Goal: Task Accomplishment & Management: Manage account settings

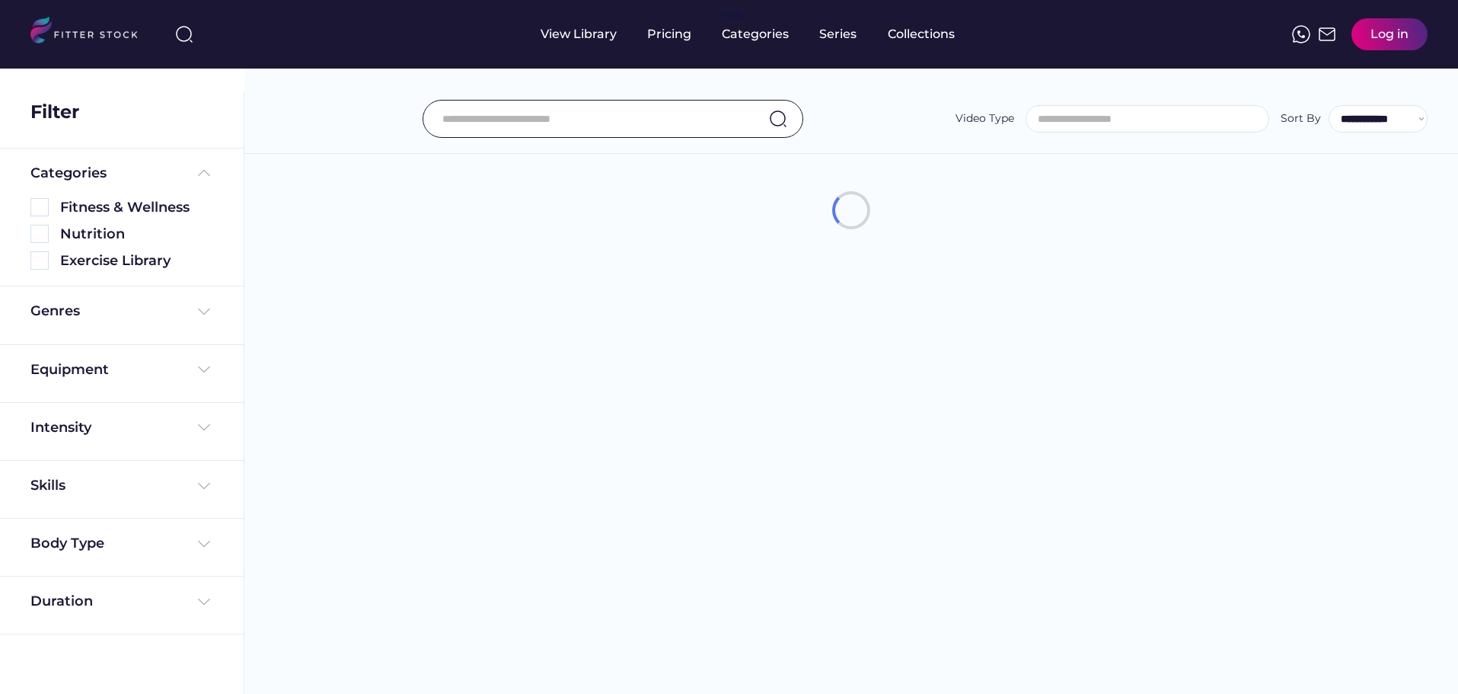
select select
select select "**********"
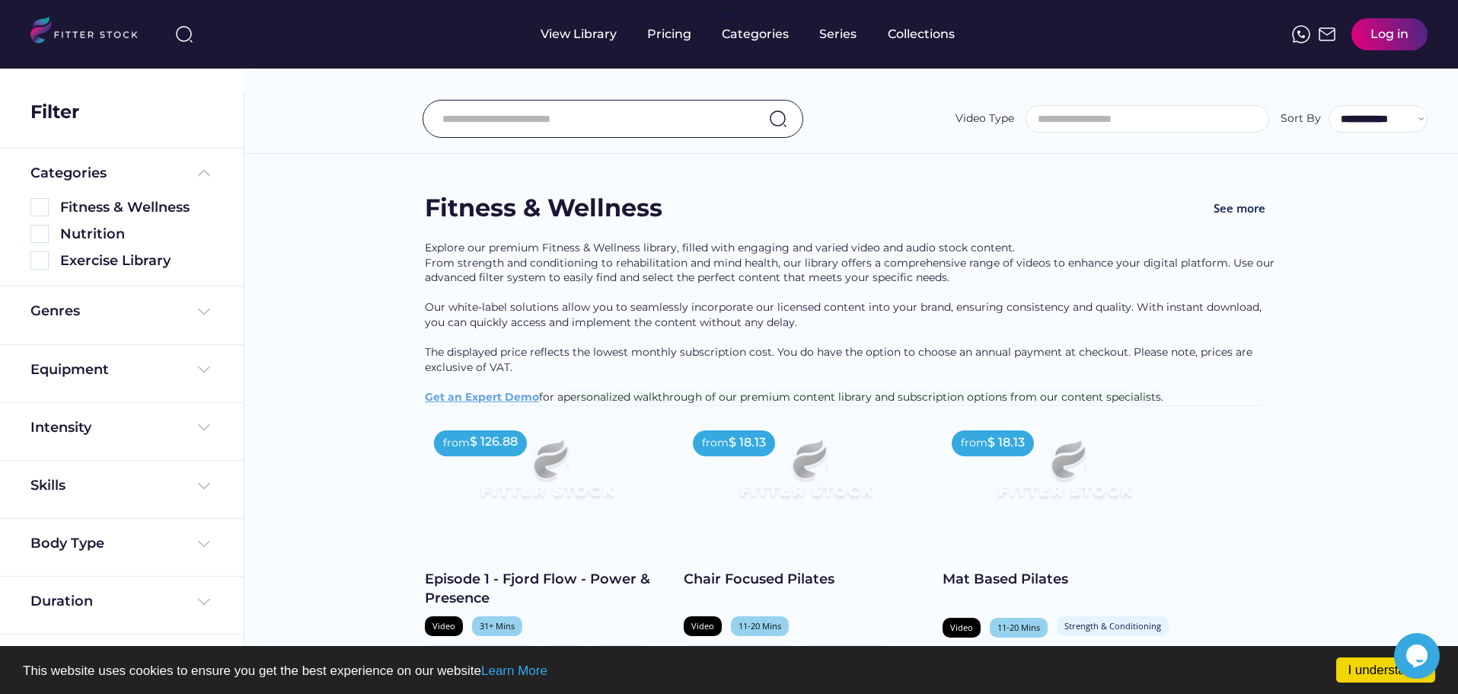
click at [1385, 40] on div "Log in" at bounding box center [1390, 34] width 38 height 17
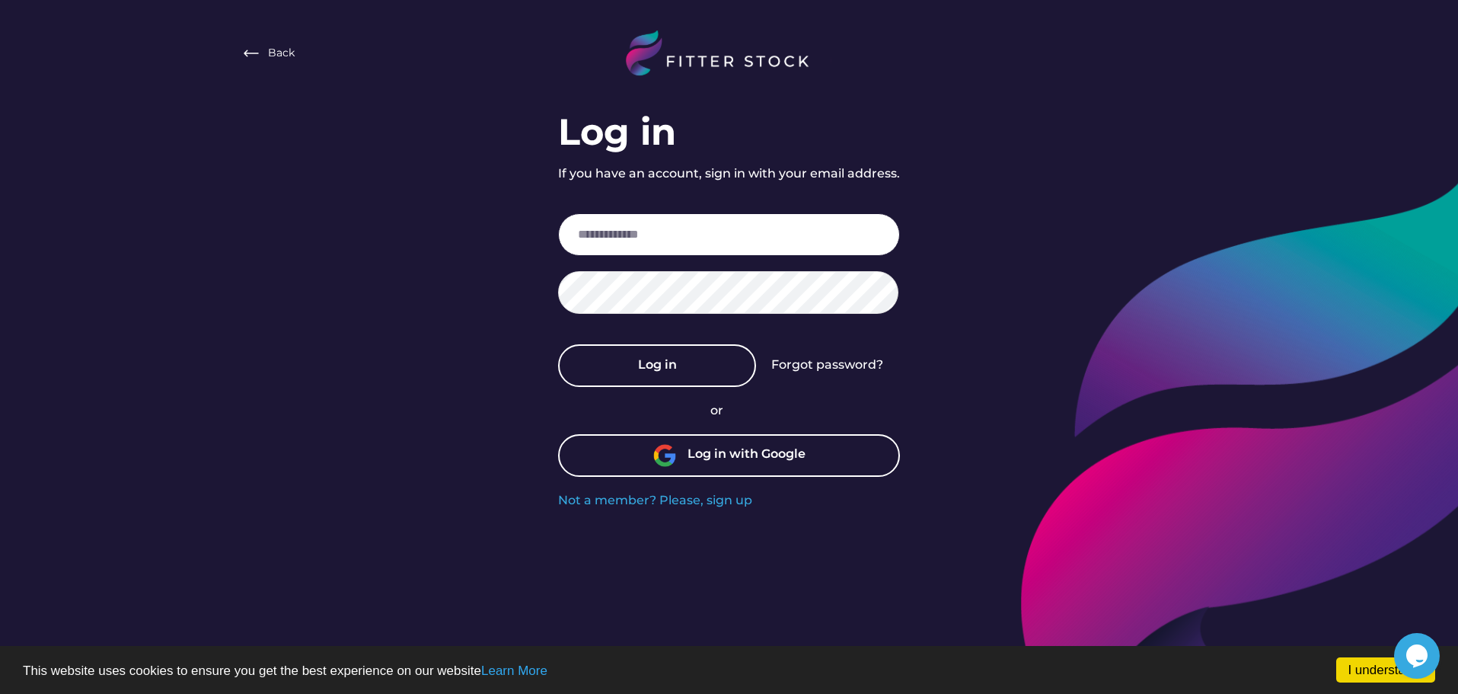
click at [733, 242] on input "email" at bounding box center [729, 234] width 342 height 43
type input "**********"
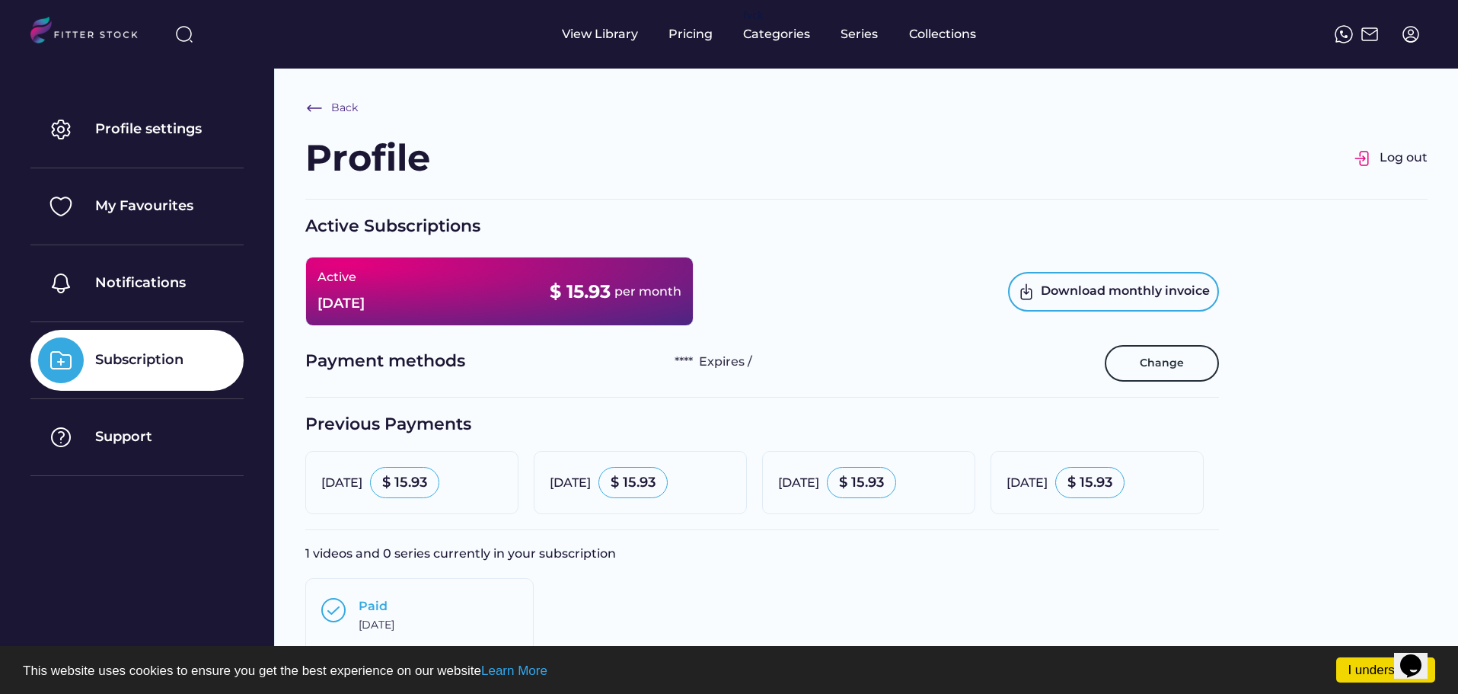
click at [1415, 32] on img at bounding box center [1411, 34] width 18 height 18
select select "**********"
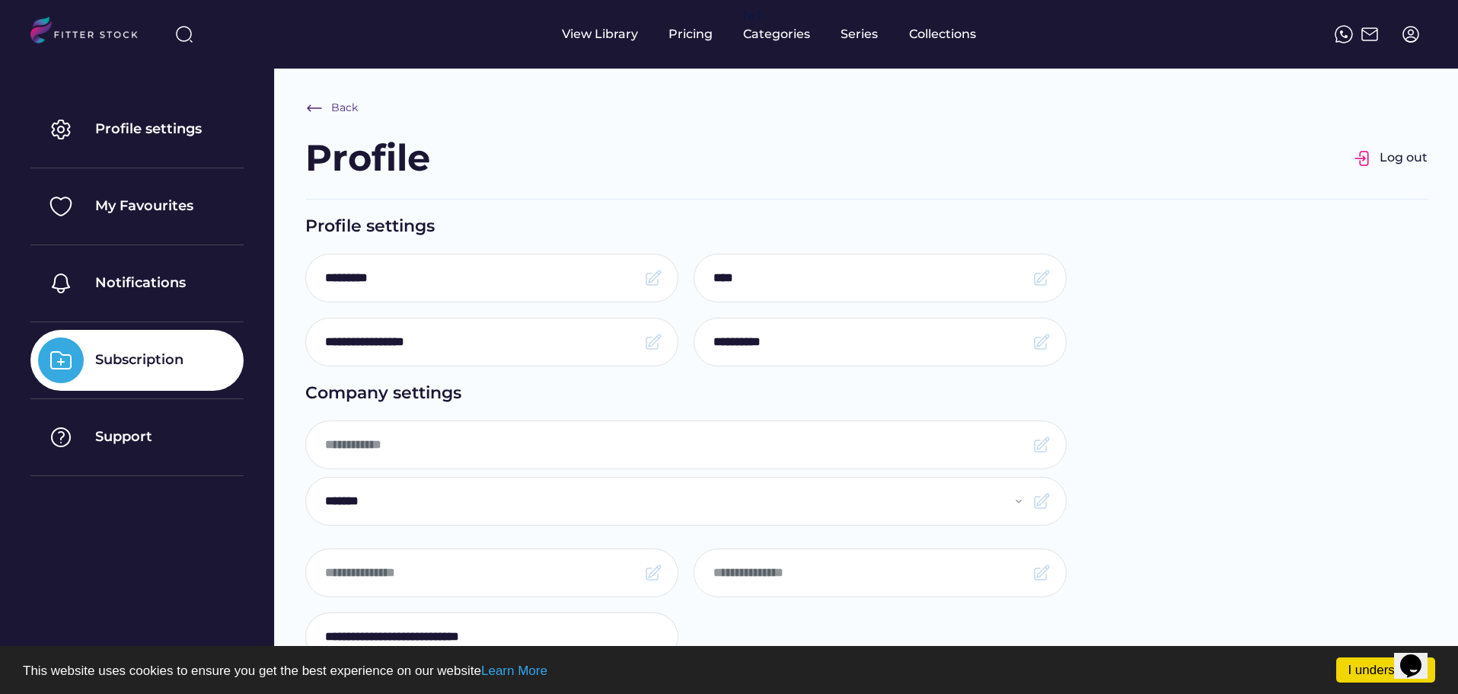
click at [110, 356] on div "Subscription" at bounding box center [139, 359] width 88 height 19
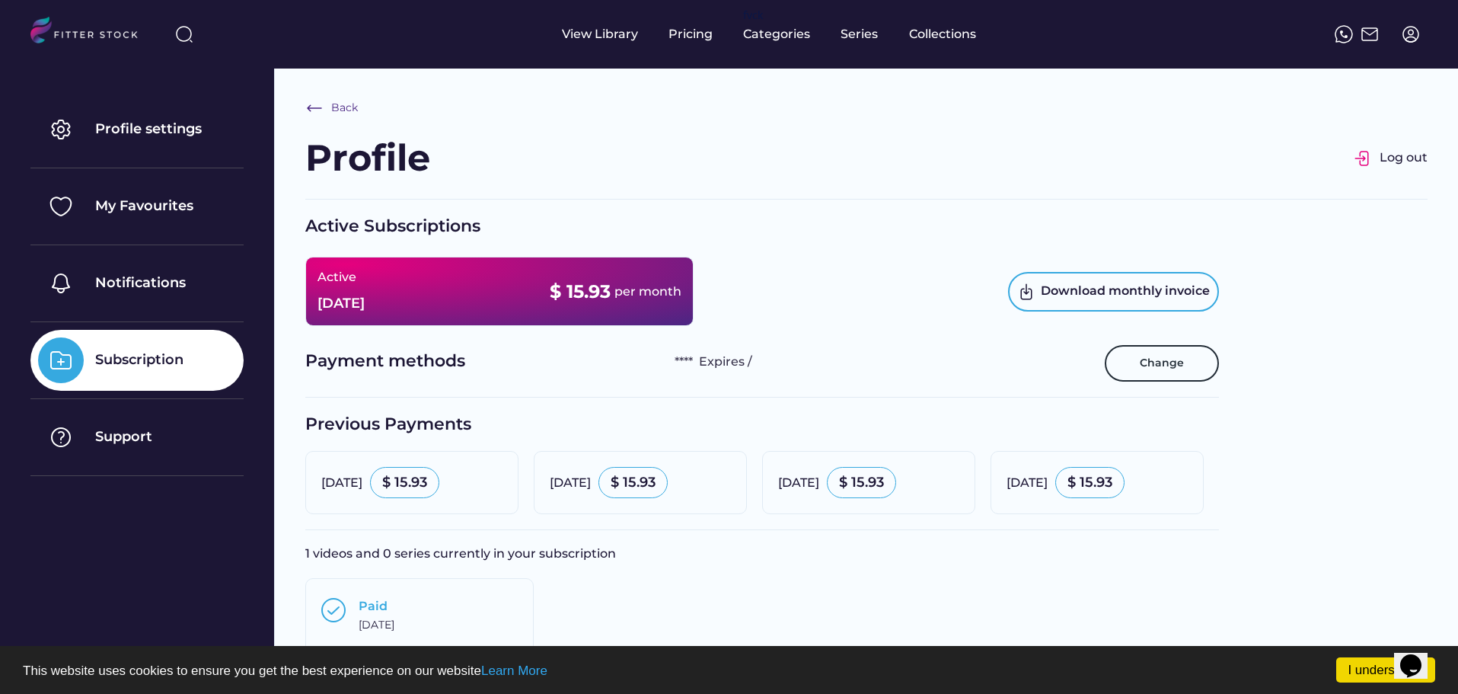
click at [501, 286] on div "Active [DATE] $ 15.93 per month" at bounding box center [499, 291] width 388 height 69
click at [1406, 38] on img at bounding box center [1411, 34] width 18 height 18
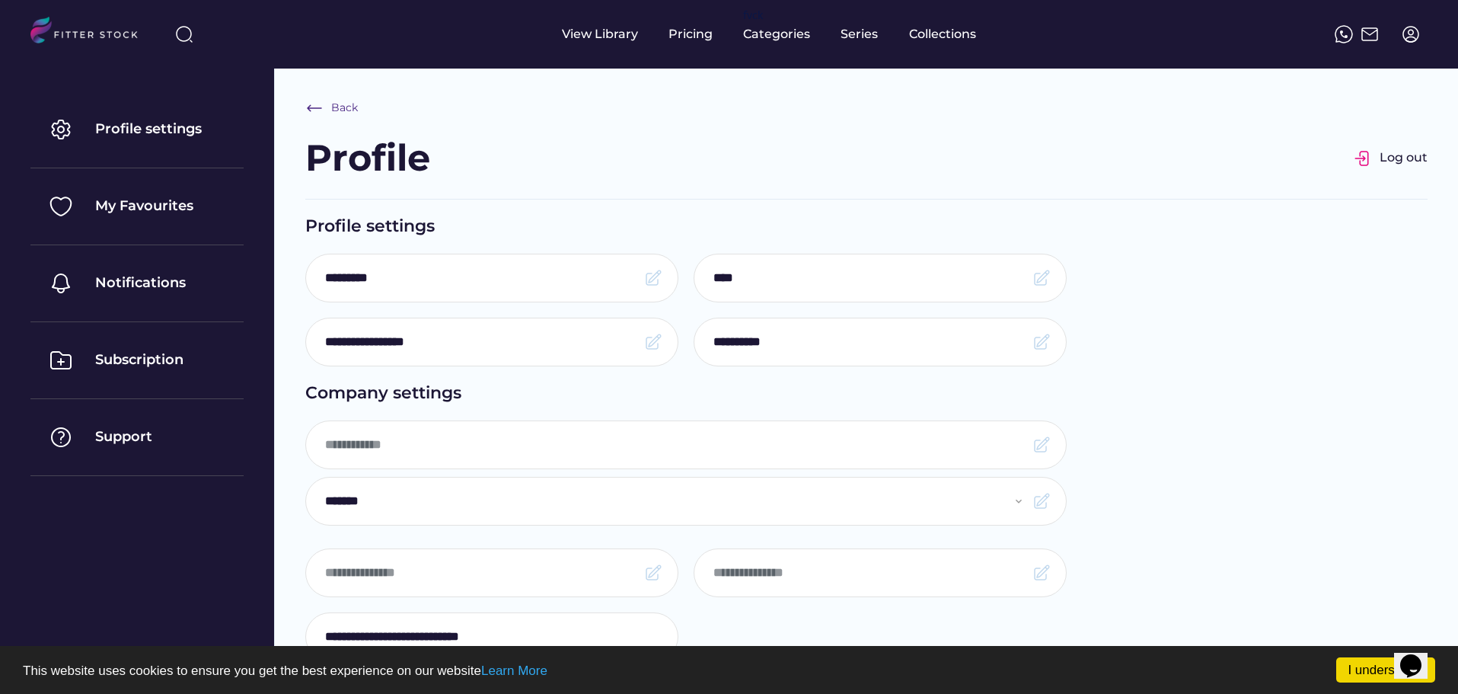
click at [1416, 35] on img at bounding box center [1411, 34] width 18 height 18
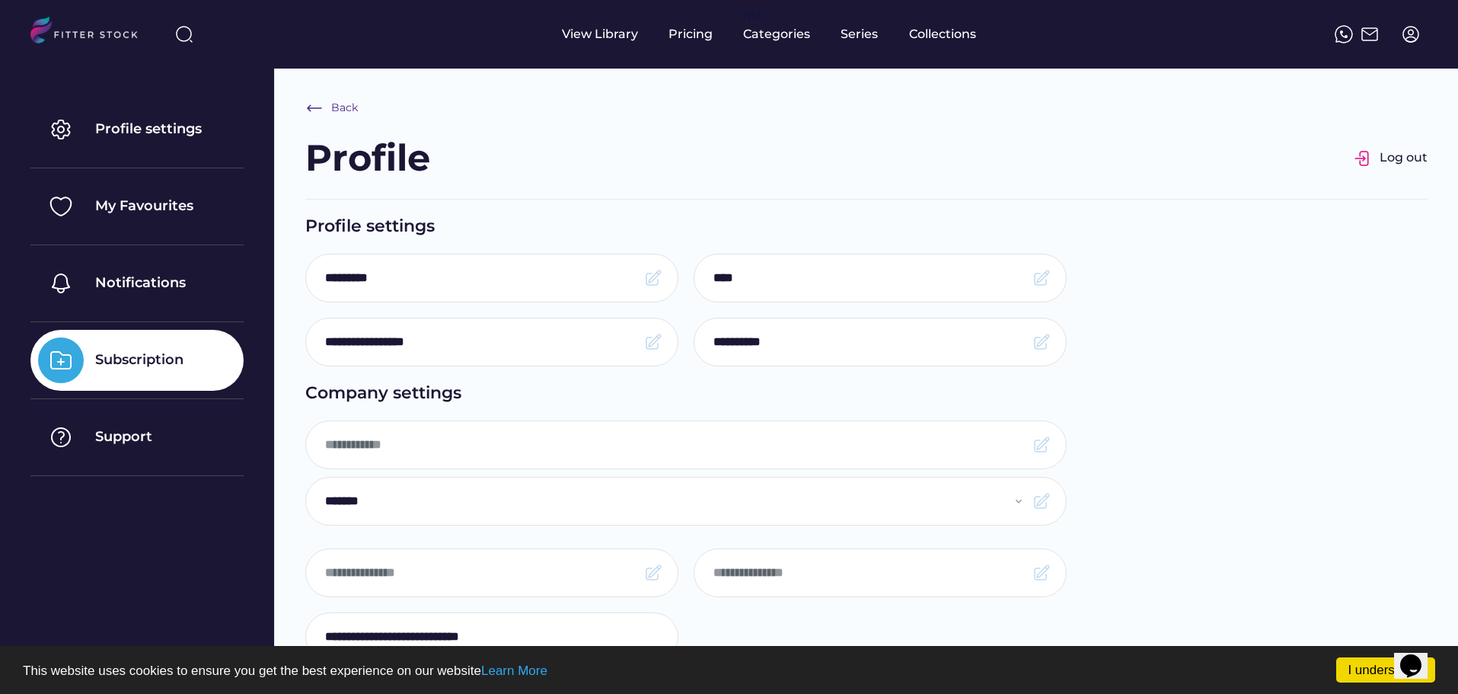
click at [63, 373] on img at bounding box center [61, 360] width 46 height 46
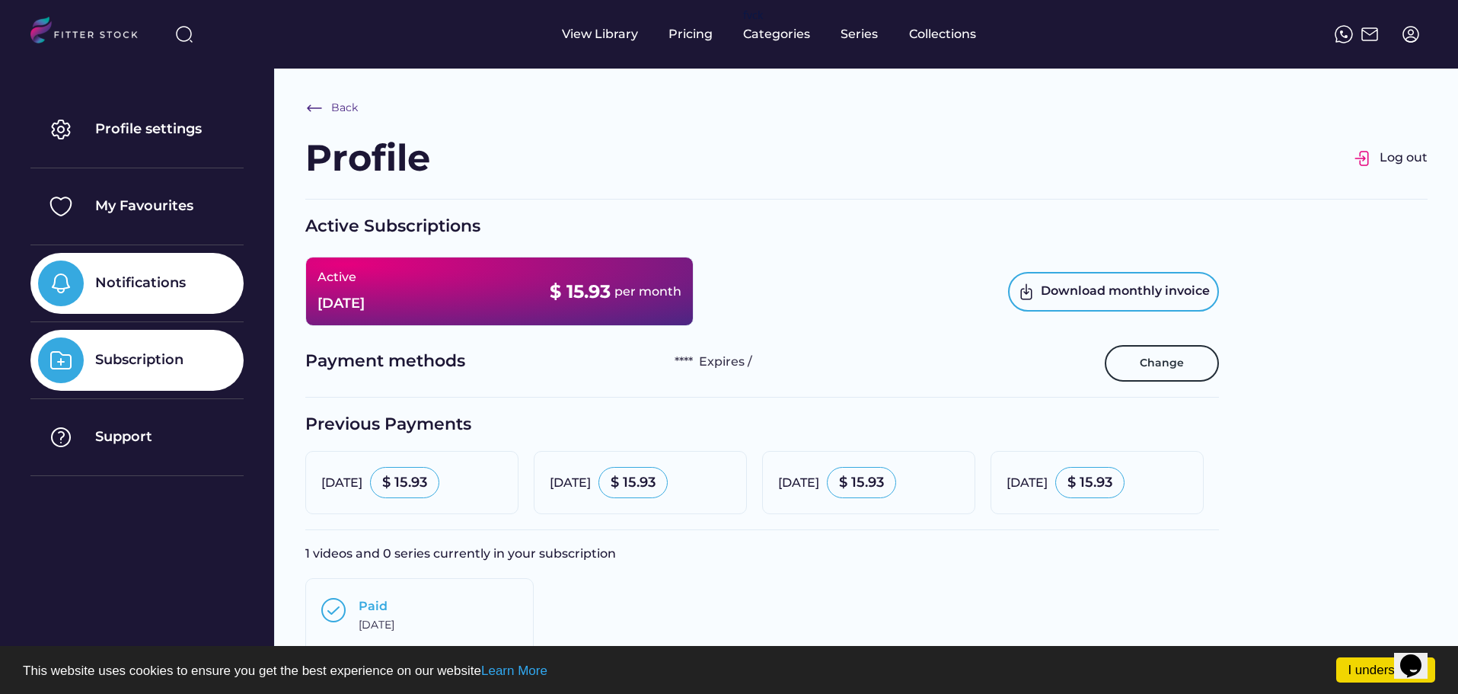
click at [105, 295] on div "Notifications" at bounding box center [136, 283] width 213 height 61
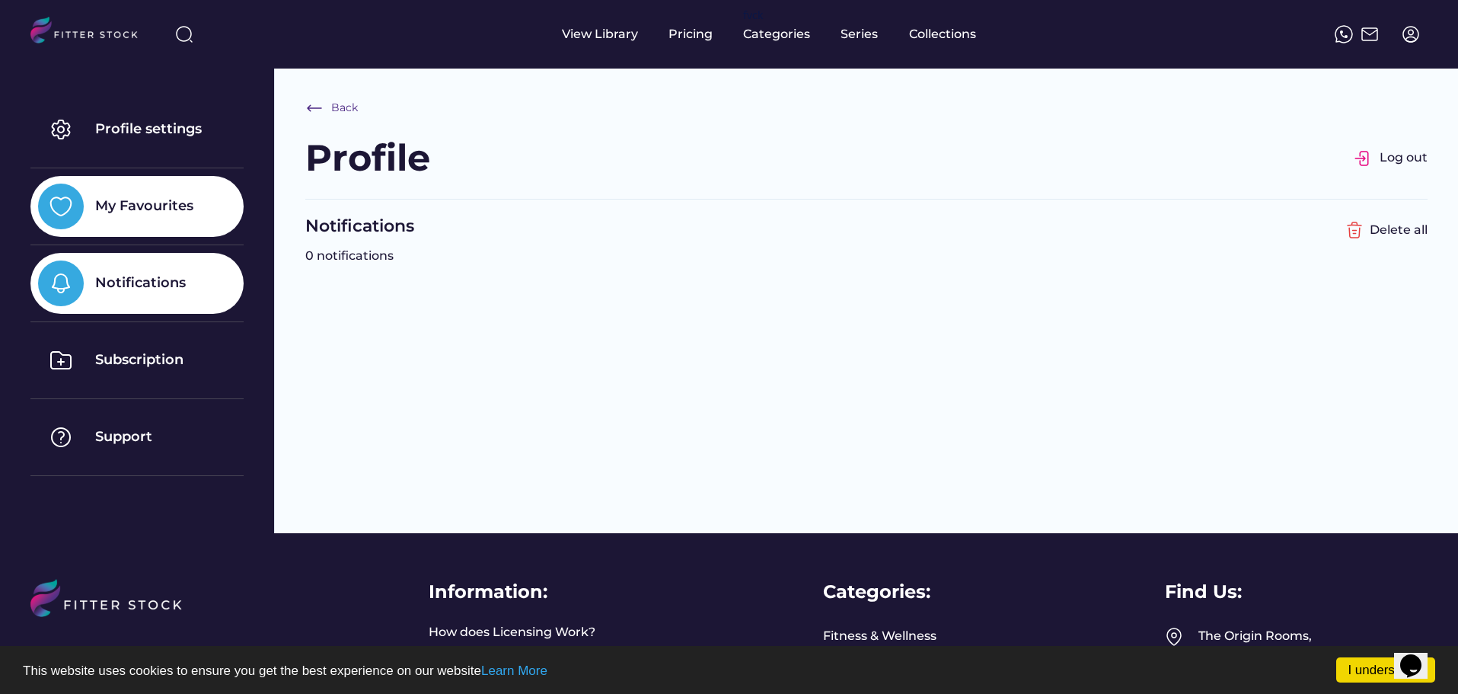
click at [100, 219] on div "My Favourites" at bounding box center [136, 206] width 213 height 61
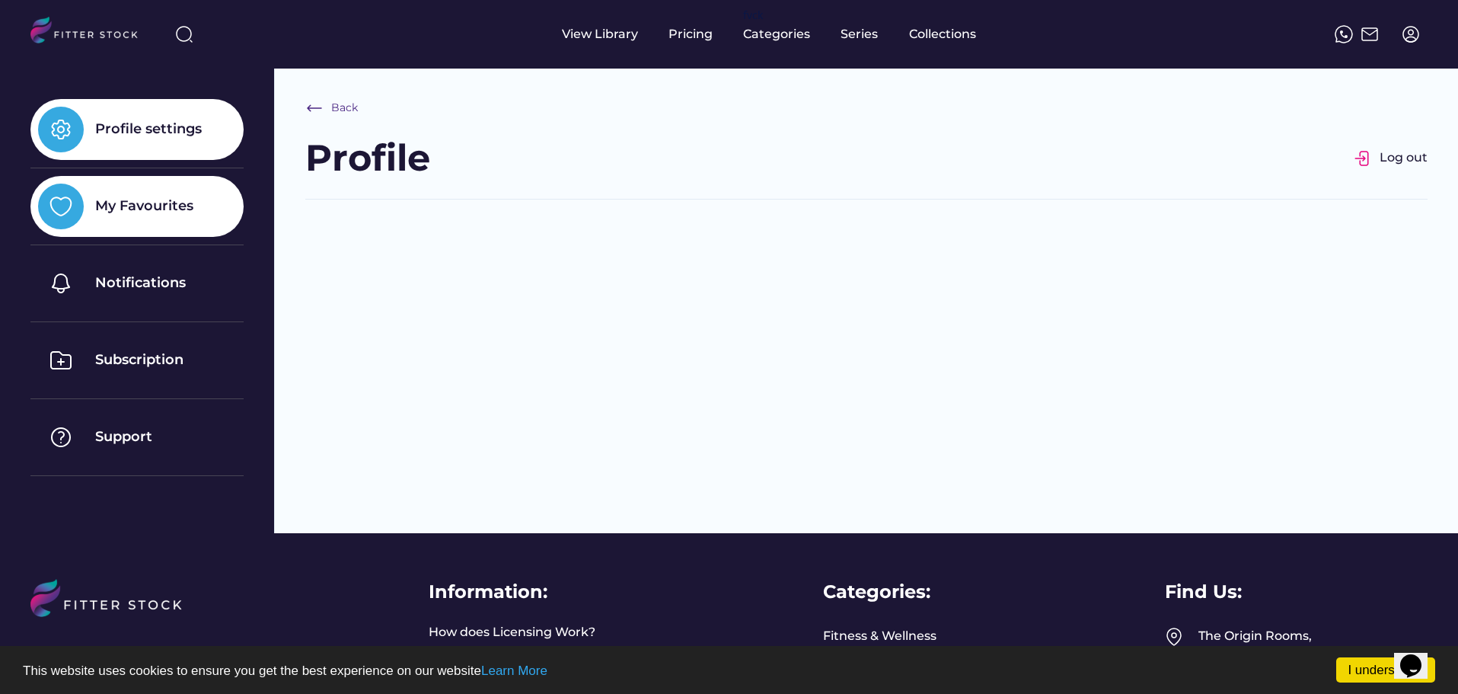
click at [114, 140] on div "Profile settings" at bounding box center [136, 129] width 213 height 61
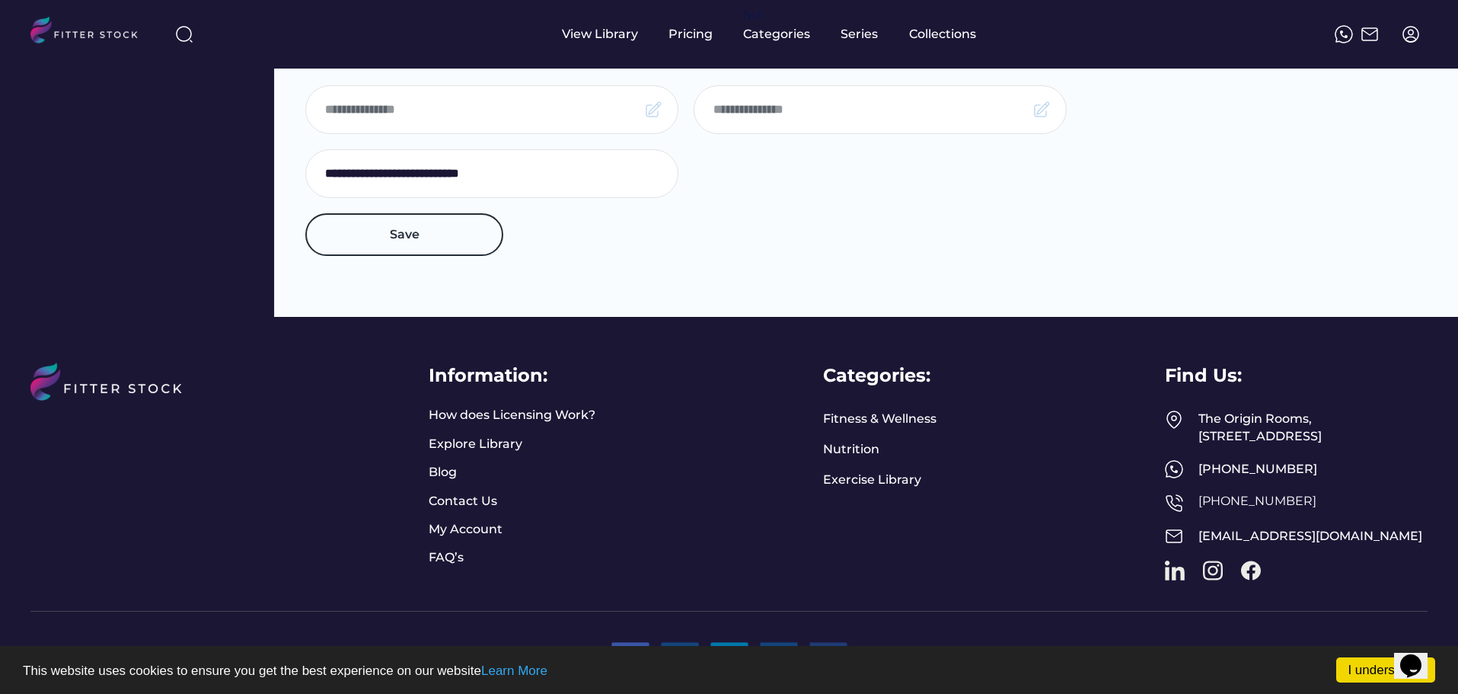
scroll to position [465, 0]
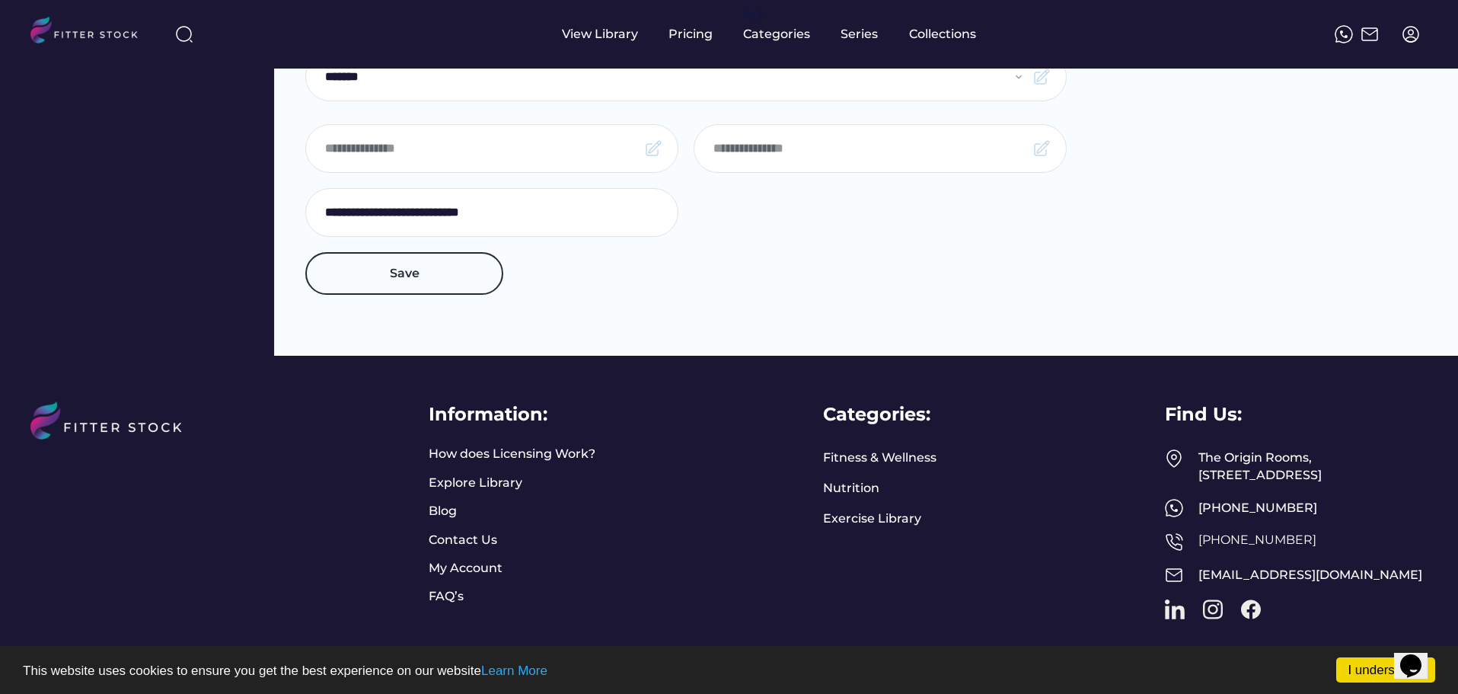
scroll to position [0, 0]
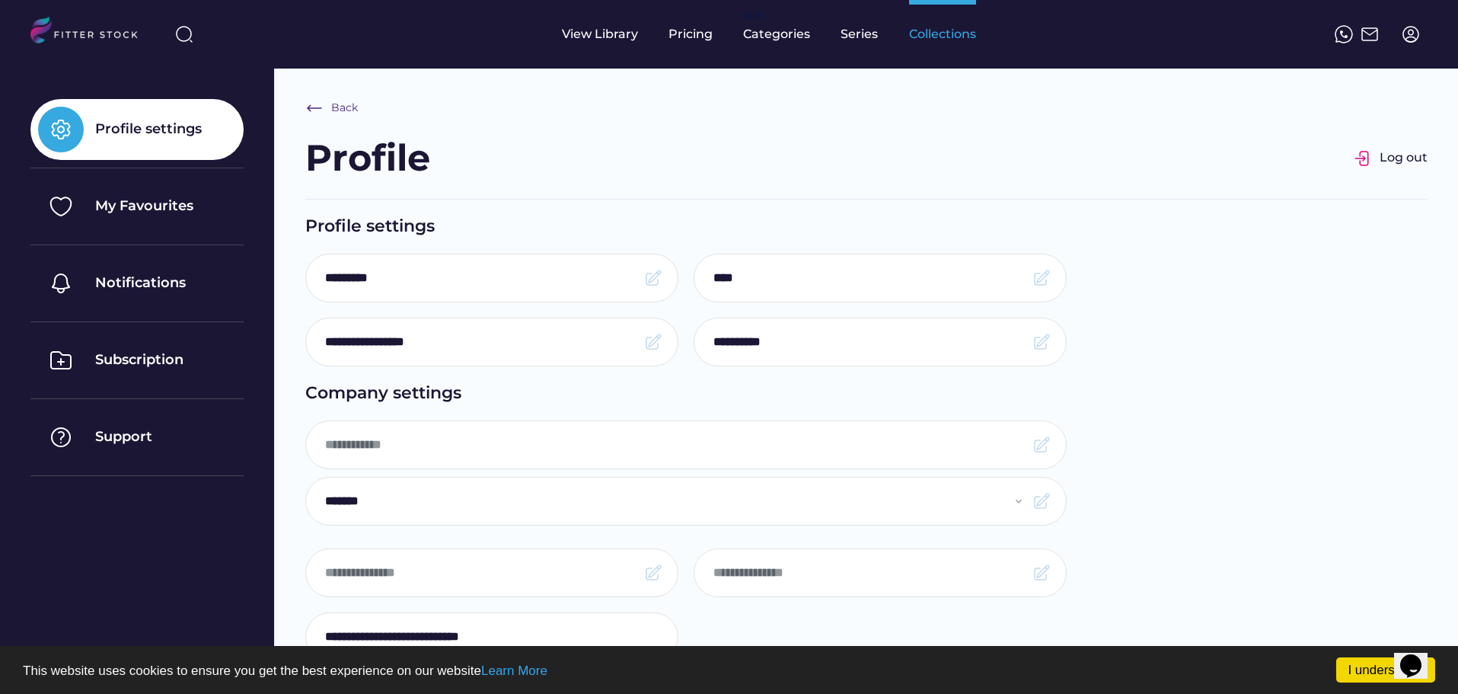
click at [918, 34] on div "Collections" at bounding box center [942, 34] width 67 height 17
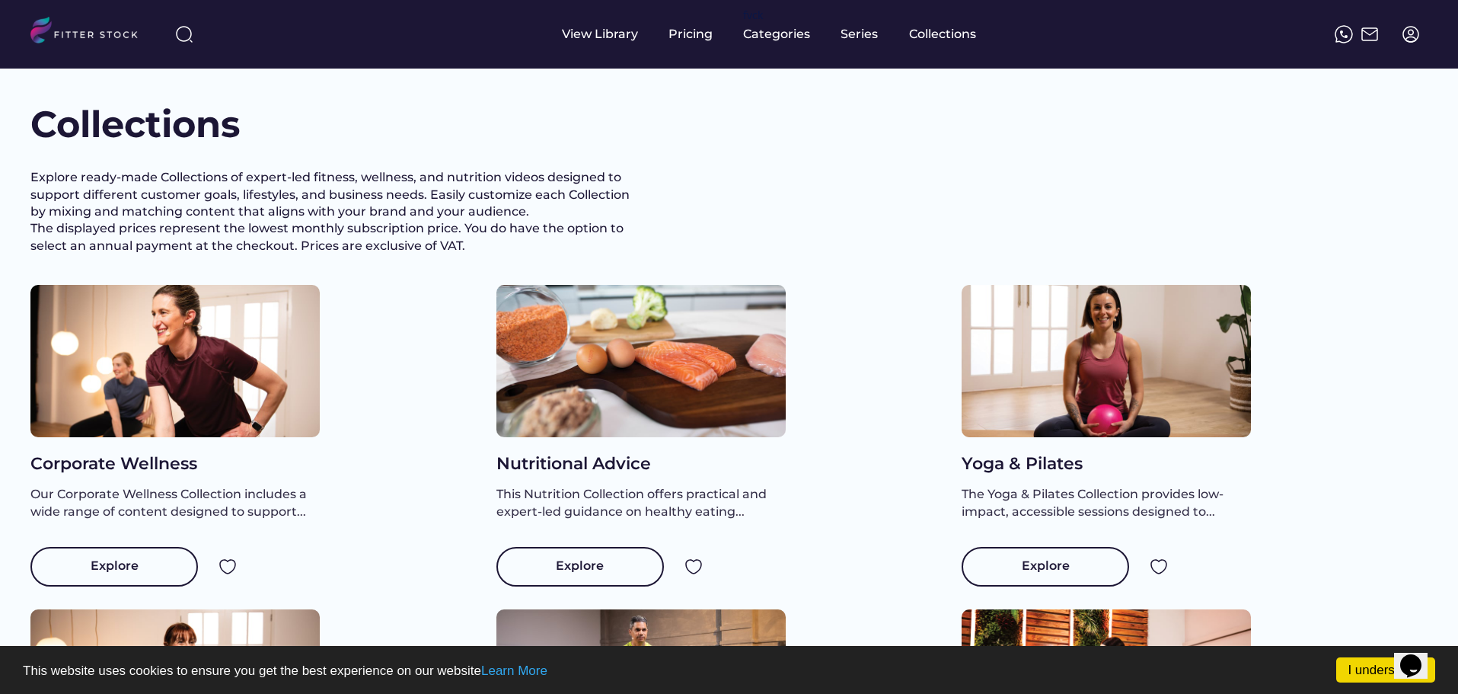
click at [1411, 35] on img at bounding box center [1411, 34] width 18 height 18
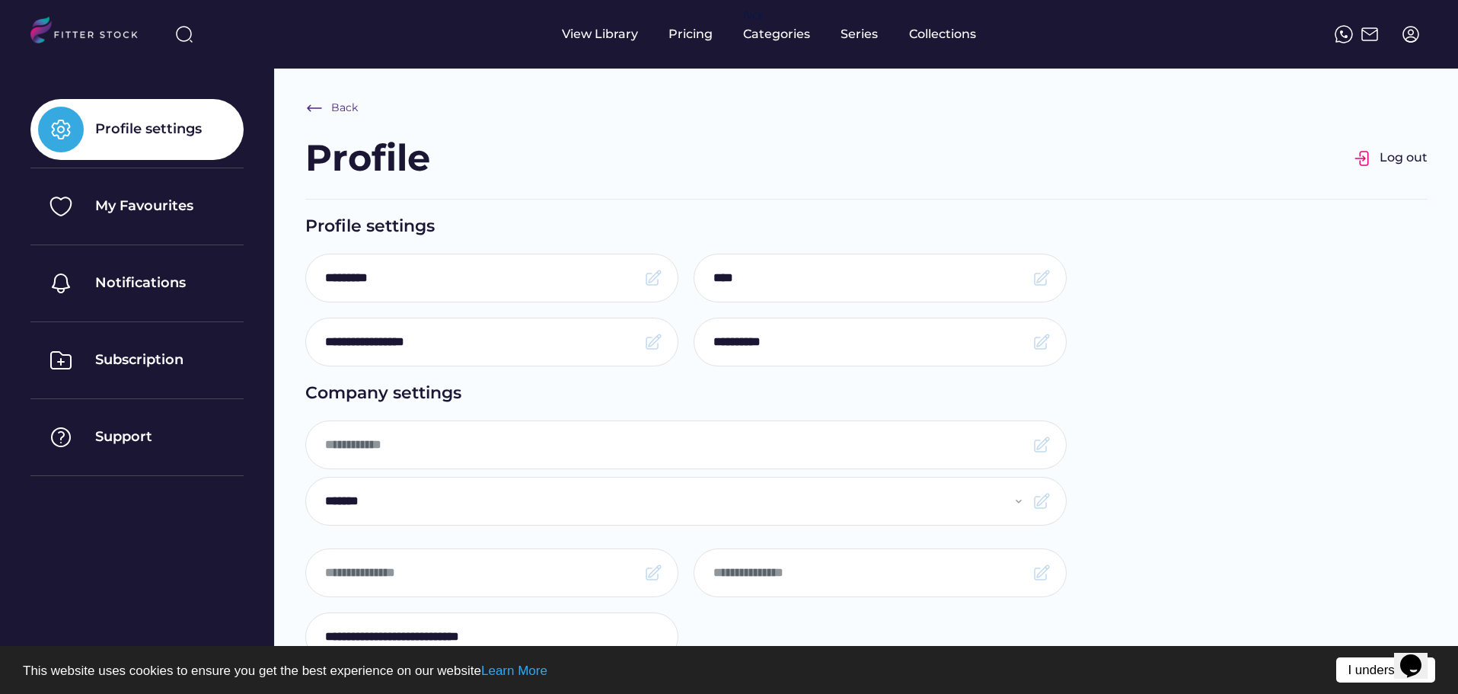
drag, startPoint x: 1369, startPoint y: 688, endPoint x: 1364, endPoint y: 675, distance: 14.5
click at [1369, 685] on div "I understand! This website uses cookies to ensure you get the best experience o…" at bounding box center [729, 670] width 1458 height 48
click at [1363, 673] on link "I understand!" at bounding box center [1386, 669] width 99 height 25
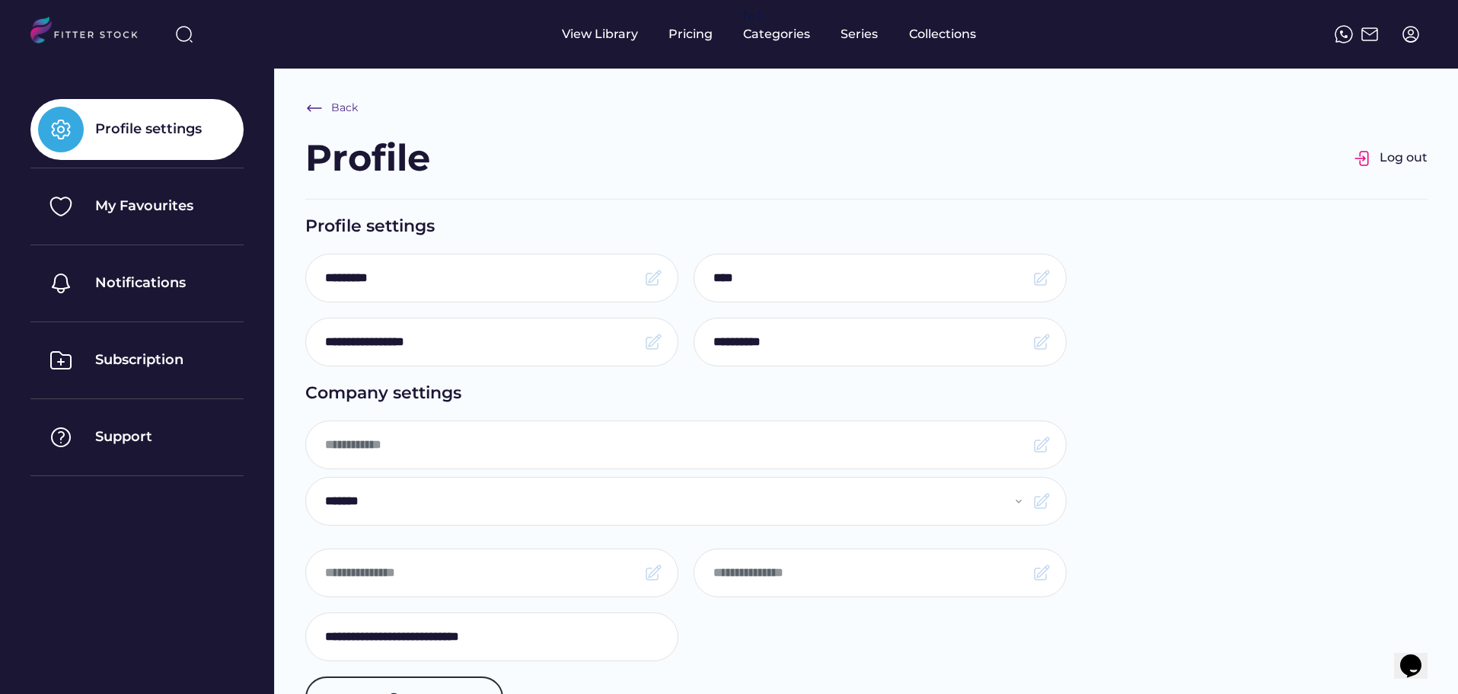
click at [1363, 34] on img at bounding box center [1370, 34] width 18 height 18
click at [178, 36] on img at bounding box center [184, 34] width 18 height 18
click at [228, 37] on input "input" at bounding box center [301, 34] width 190 height 27
type input "**********"
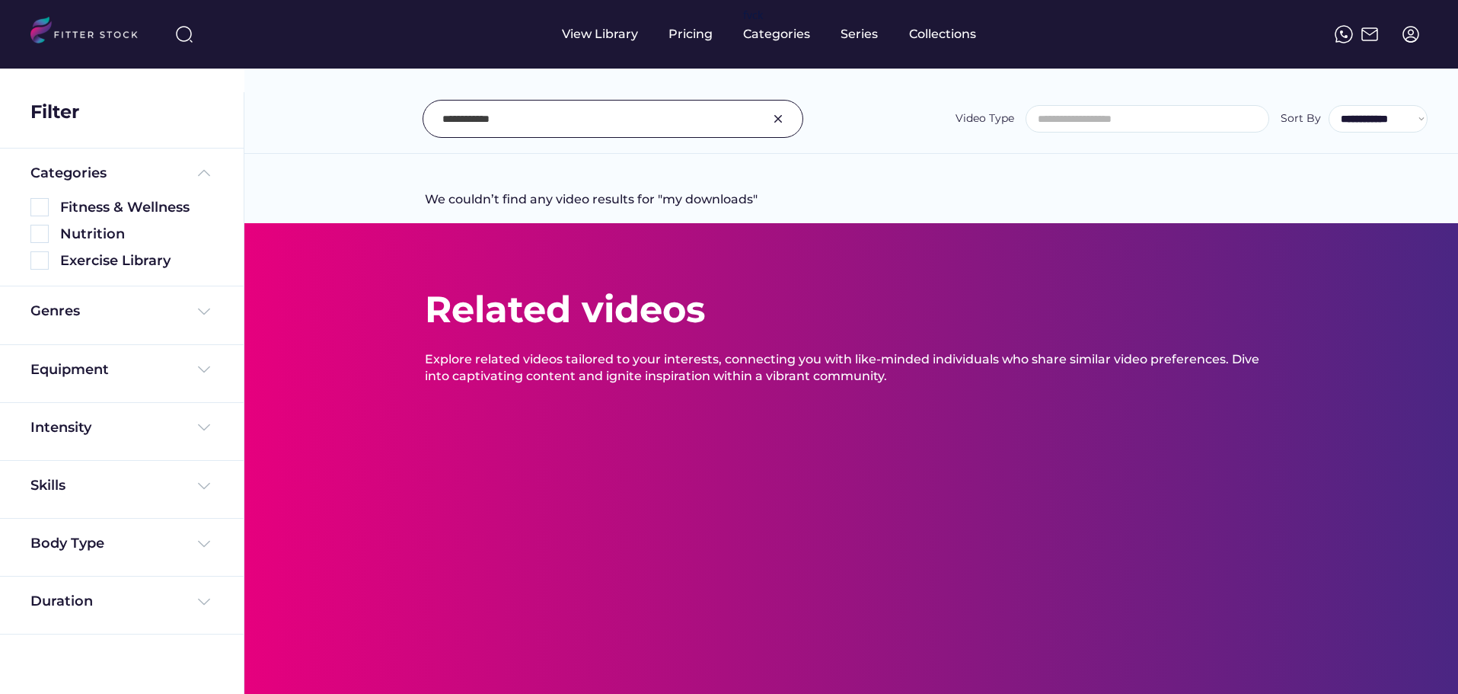
select select
select select "**********"
click at [849, 45] on div "Series" at bounding box center [860, 34] width 38 height 69
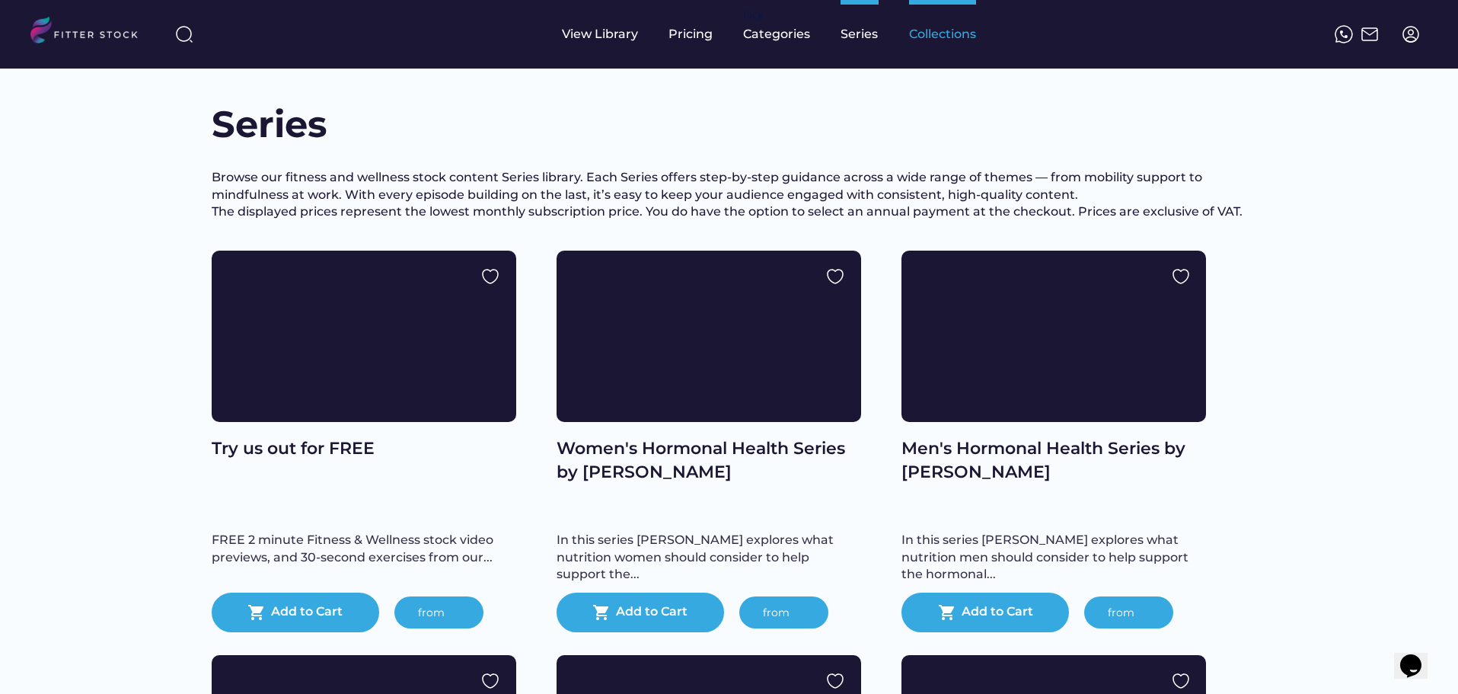
click at [931, 30] on div "Collections" at bounding box center [942, 34] width 67 height 17
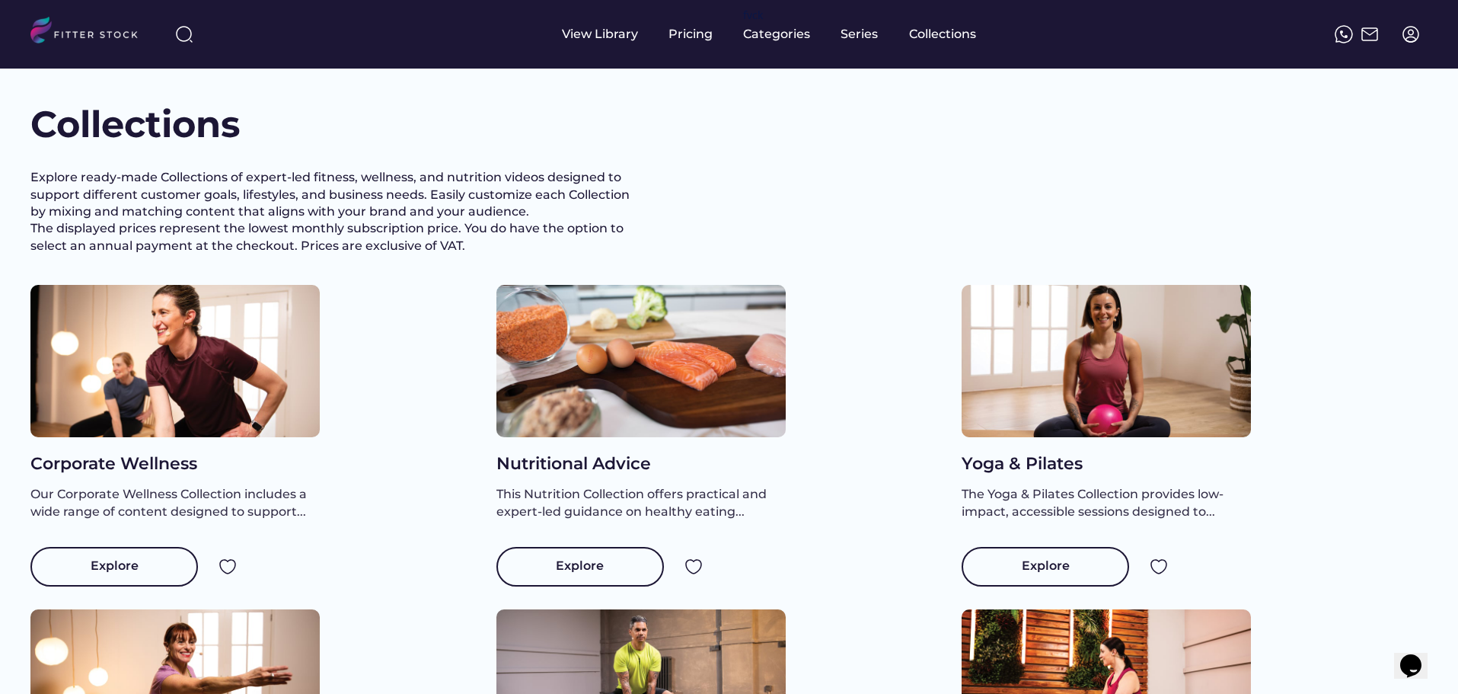
click at [1400, 37] on div at bounding box center [1412, 35] width 34 height 34
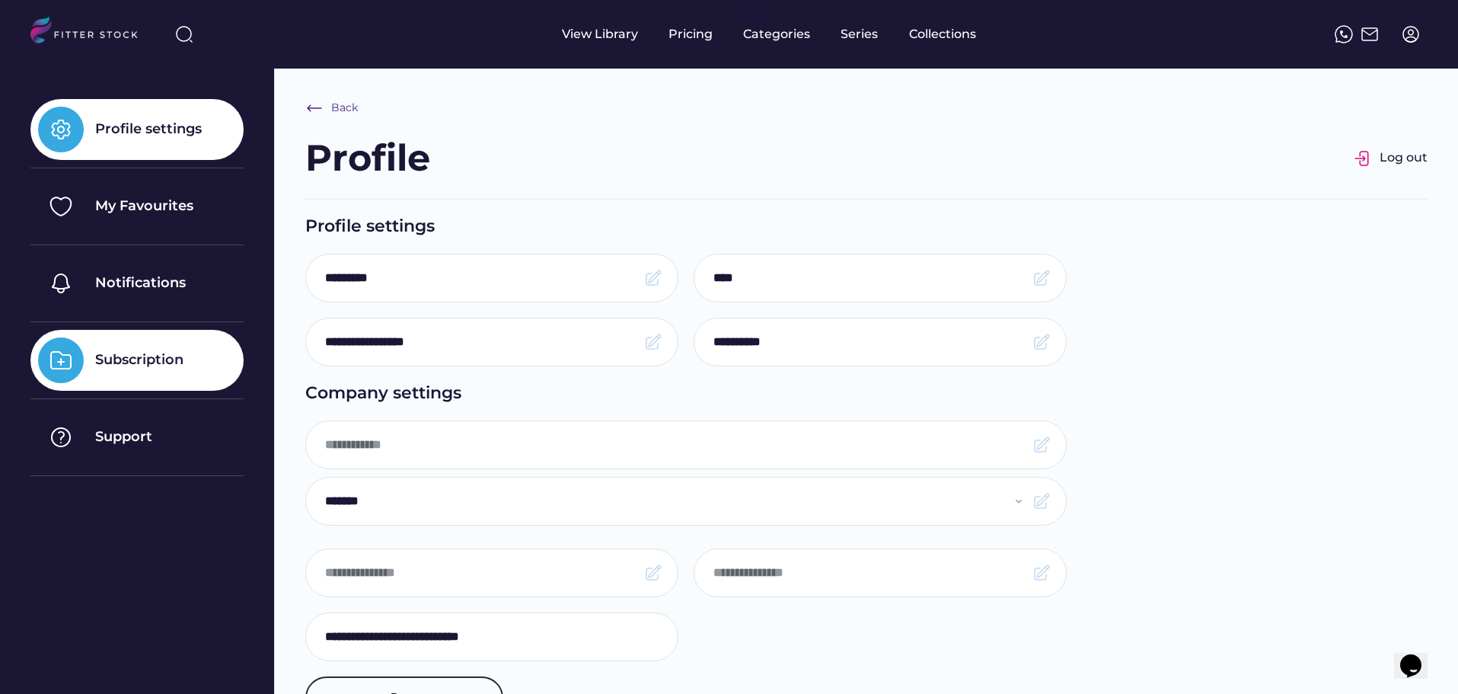
click at [152, 363] on div "Subscription" at bounding box center [139, 359] width 88 height 19
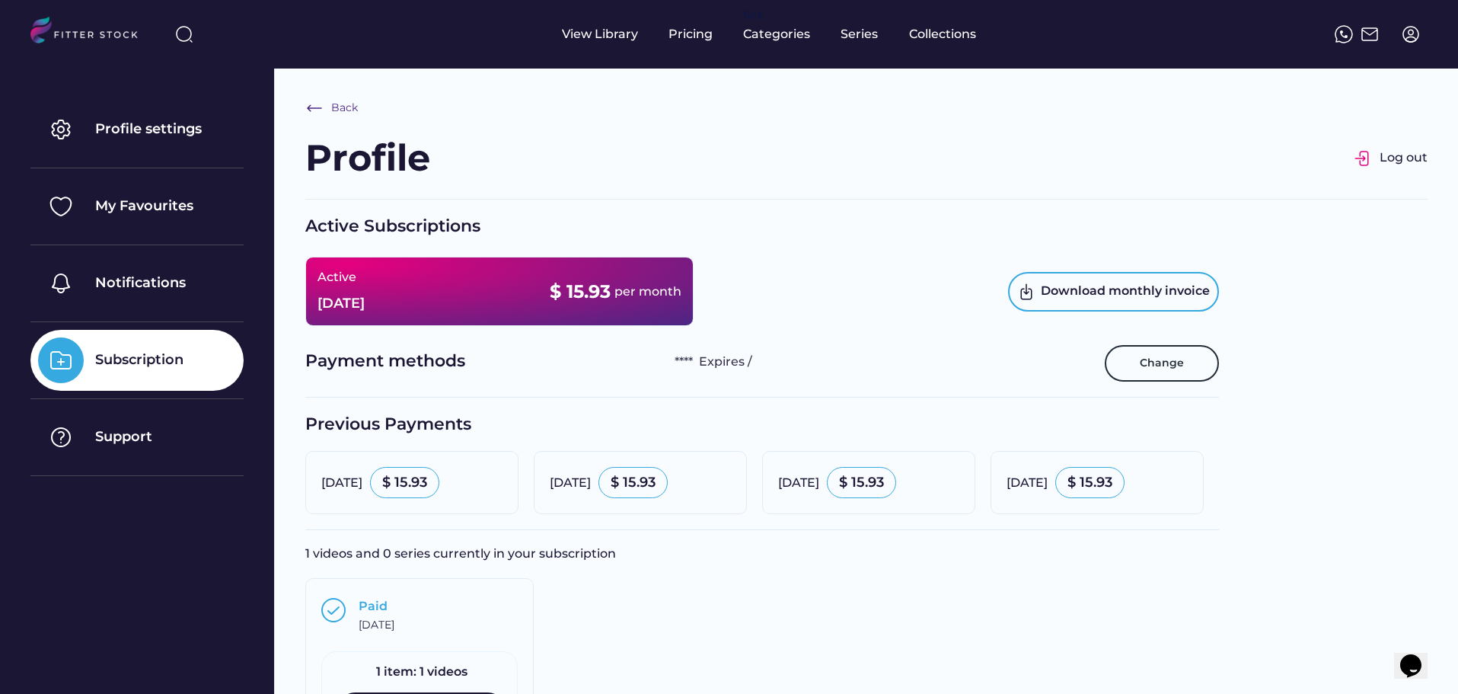
click at [451, 278] on div "Active [DATE] $ 15.93 per month" at bounding box center [499, 291] width 388 height 69
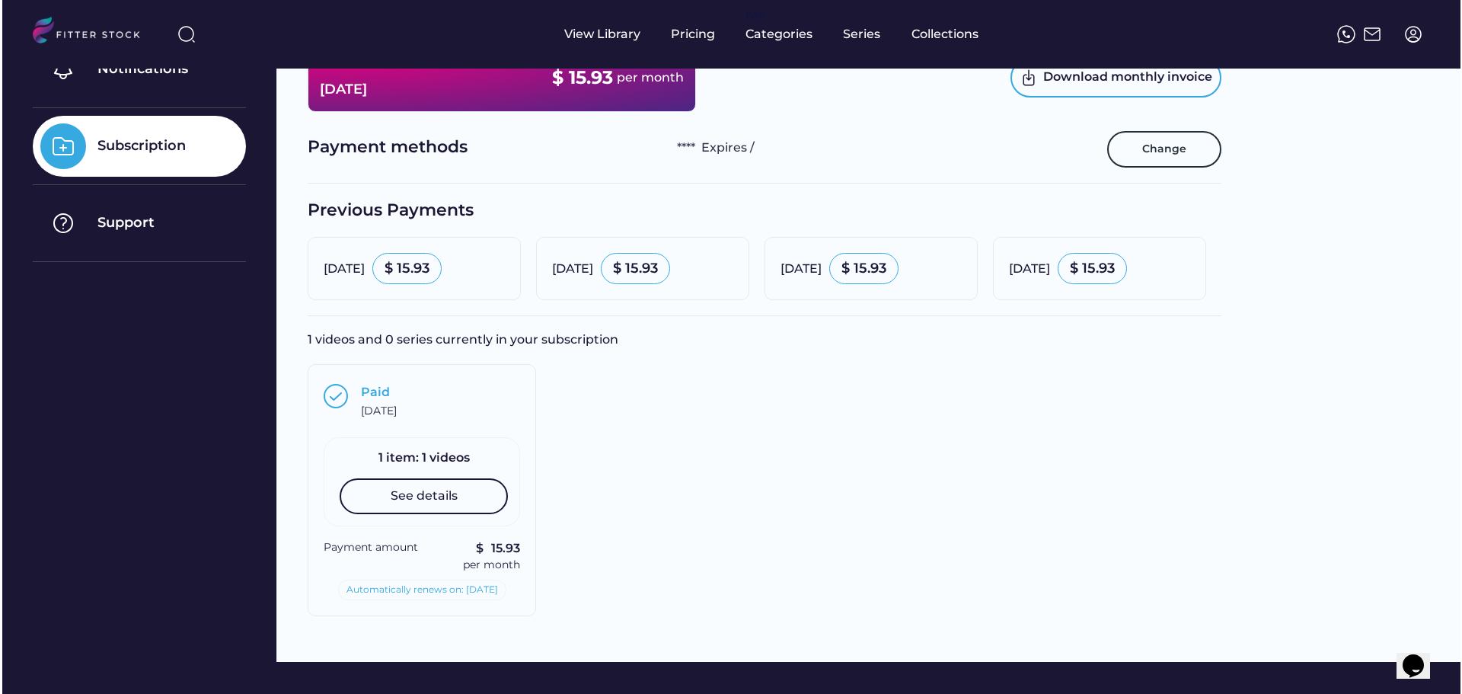
scroll to position [216, 0]
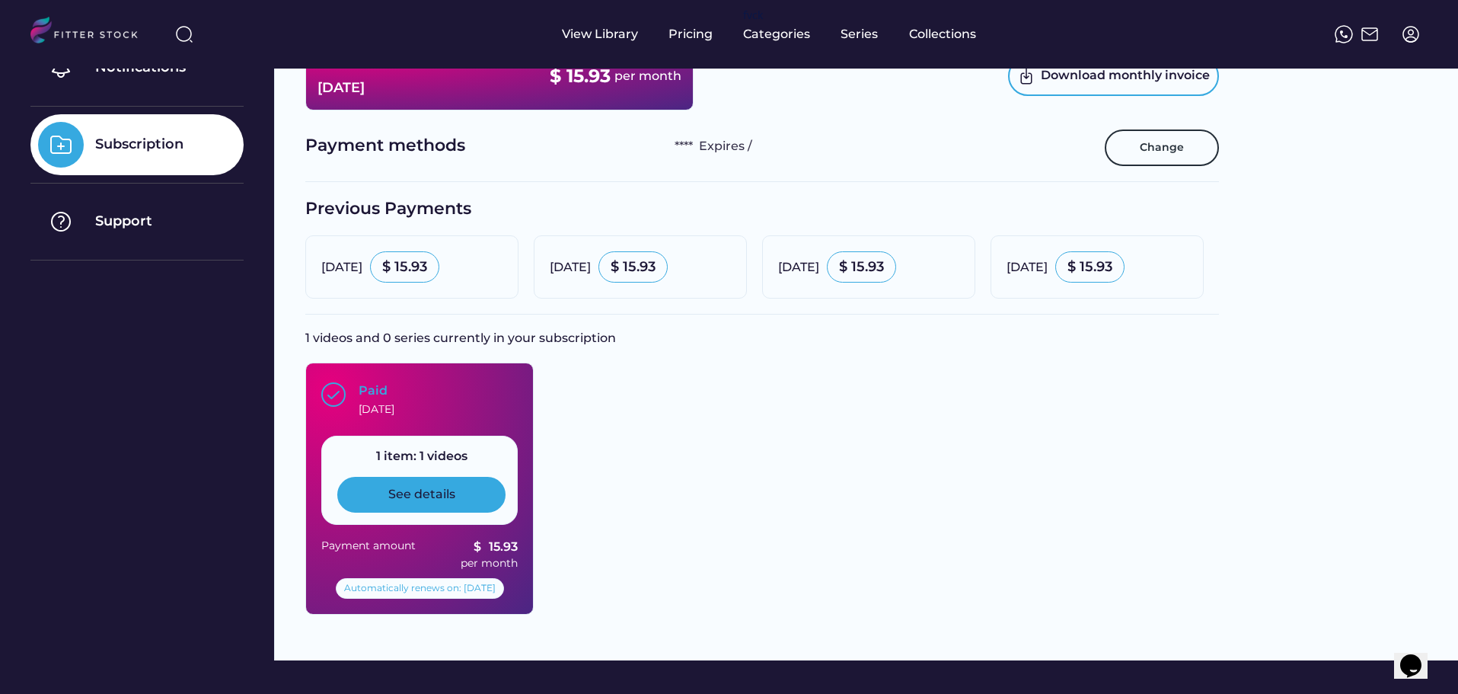
click at [385, 499] on div "See details" at bounding box center [421, 494] width 168 height 35
click at [403, 496] on div "See details" at bounding box center [421, 494] width 67 height 17
